Goal: Transaction & Acquisition: Obtain resource

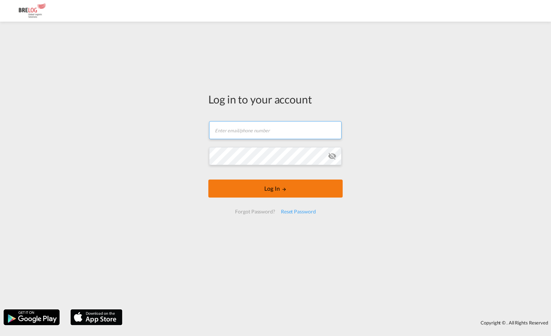
type input "[PERSON_NAME][EMAIL_ADDRESS][DOMAIN_NAME]"
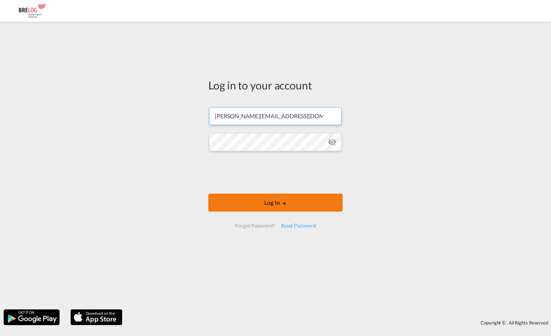
click at [266, 194] on button "Log In" at bounding box center [275, 203] width 134 height 18
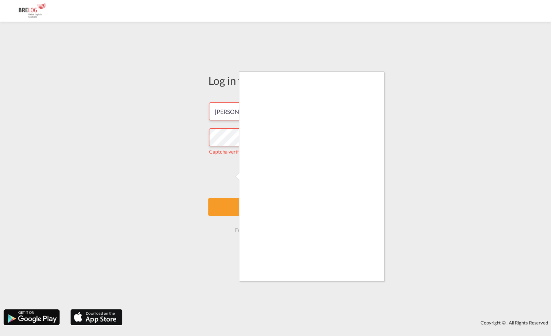
click at [385, 193] on div at bounding box center [275, 168] width 551 height 336
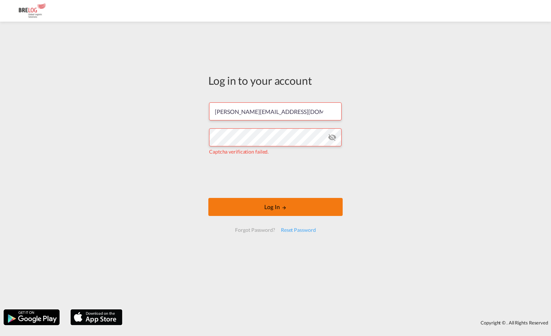
click at [291, 209] on button "Log In" at bounding box center [275, 207] width 134 height 18
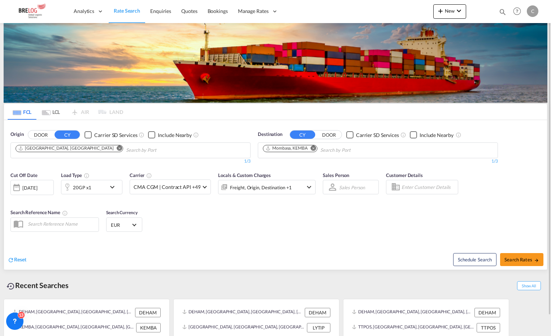
click at [314, 147] on md-icon "Remove" at bounding box center [313, 147] width 5 height 5
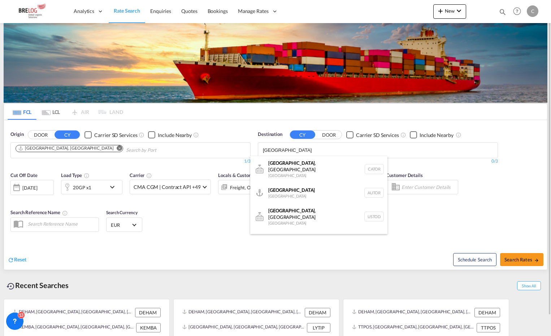
type input "[GEOGRAPHIC_DATA]"
drag, startPoint x: 283, startPoint y: 151, endPoint x: 251, endPoint y: 149, distance: 31.8
click at [251, 149] on body "Analytics Dashboard Rate Search Enquiries Quotes Bookings" at bounding box center [275, 168] width 551 height 336
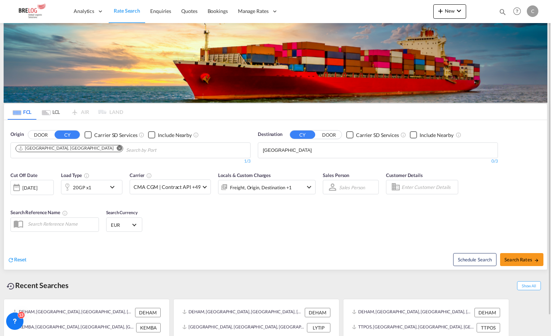
drag, startPoint x: 251, startPoint y: 149, endPoint x: 279, endPoint y: 153, distance: 28.1
click at [279, 153] on div "Origin DOOR CY Carrier SD Services Include Nearby [GEOGRAPHIC_DATA], [GEOGRAPHI…" at bounding box center [275, 144] width 543 height 48
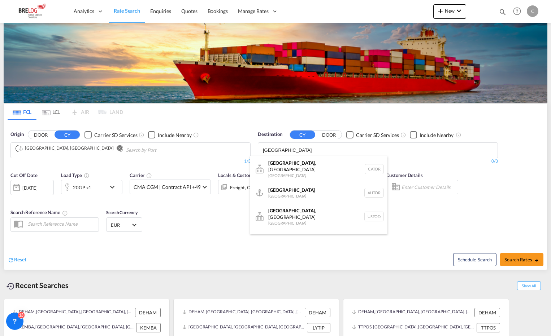
drag, startPoint x: 282, startPoint y: 152, endPoint x: 286, endPoint y: 150, distance: 4.5
click at [286, 150] on body "Analytics Dashboard Rate Search Enquiries Quotes Bookings" at bounding box center [275, 168] width 551 height 336
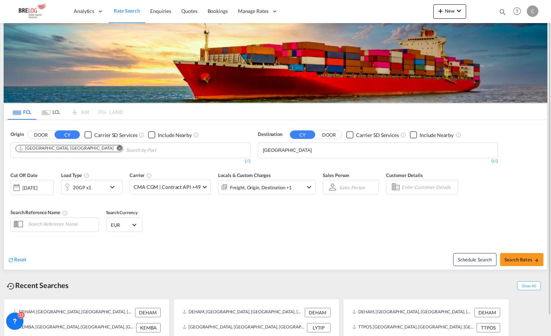
click at [286, 150] on input "[GEOGRAPHIC_DATA]" at bounding box center [297, 151] width 69 height 12
drag, startPoint x: 289, startPoint y: 152, endPoint x: 261, endPoint y: 149, distance: 28.3
click at [261, 149] on md-chips "[GEOGRAPHIC_DATA]" at bounding box center [377, 150] width 239 height 15
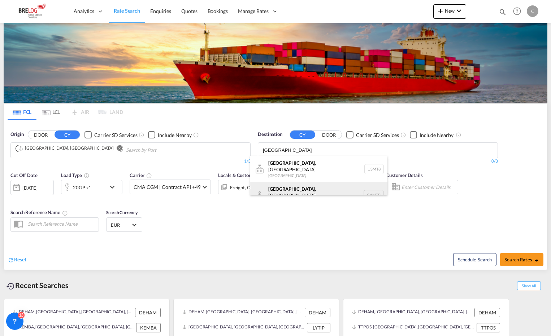
type input "[GEOGRAPHIC_DATA]"
click at [295, 187] on div "[GEOGRAPHIC_DATA] , [GEOGRAPHIC_DATA] [GEOGRAPHIC_DATA] CAMTR" at bounding box center [318, 195] width 137 height 26
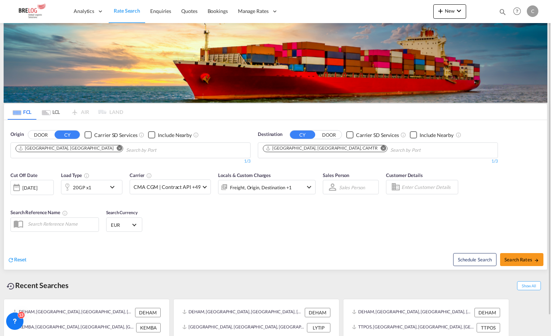
click at [114, 187] on md-icon "icon-chevron-down" at bounding box center [114, 187] width 12 height 9
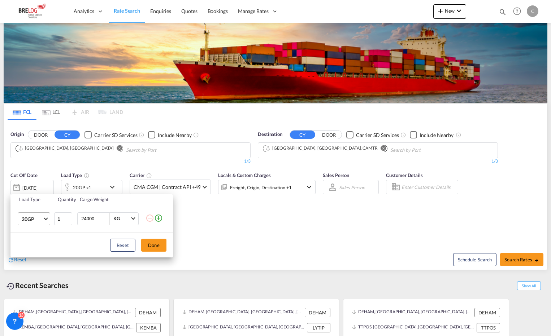
click at [46, 218] on span "Choose: \a20GP" at bounding box center [46, 218] width 4 height 4
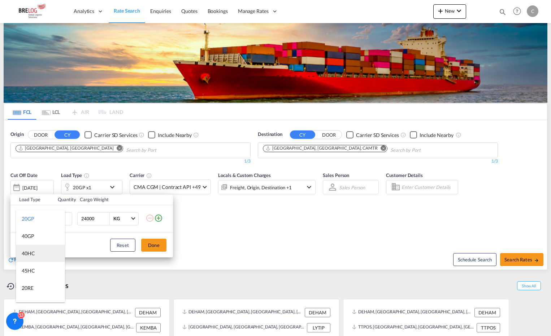
click at [31, 253] on div "40HC" at bounding box center [28, 253] width 13 height 7
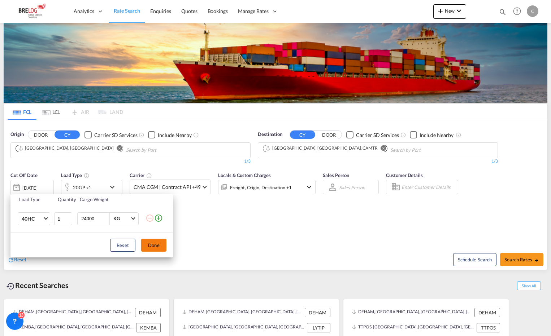
click at [153, 245] on button "Done" at bounding box center [153, 245] width 25 height 13
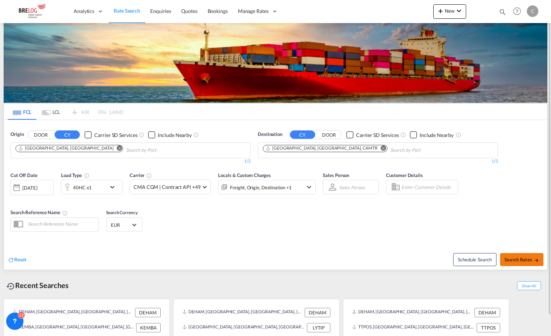
click at [514, 260] on span "Search Rates" at bounding box center [521, 260] width 35 height 6
type input "DEHAM to CAMTR / [DATE]"
